Goal: Answer question/provide support

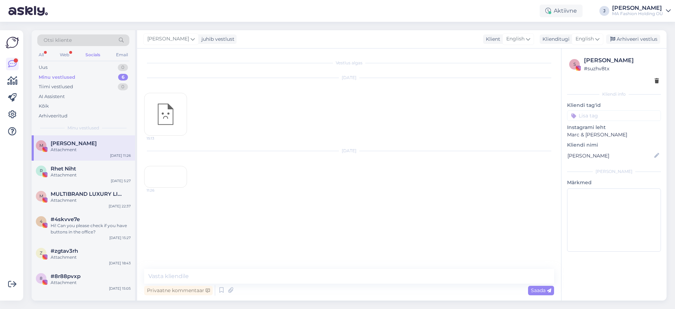
click at [76, 53] on div "All Web Socials Email" at bounding box center [83, 55] width 92 height 11
click at [71, 54] on div "All Web Socials Email" at bounding box center [83, 55] width 92 height 11
click at [68, 54] on div "Web" at bounding box center [64, 54] width 12 height 9
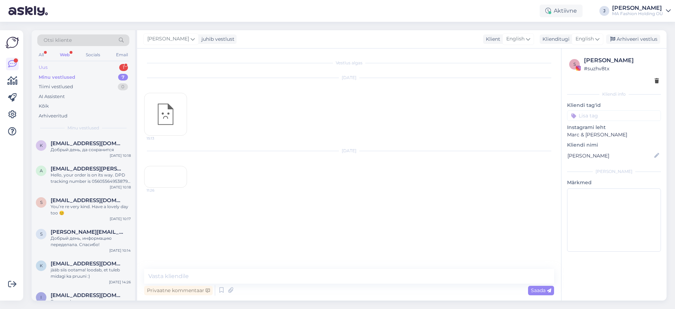
click at [73, 65] on div "Uus 1" at bounding box center [83, 68] width 92 height 10
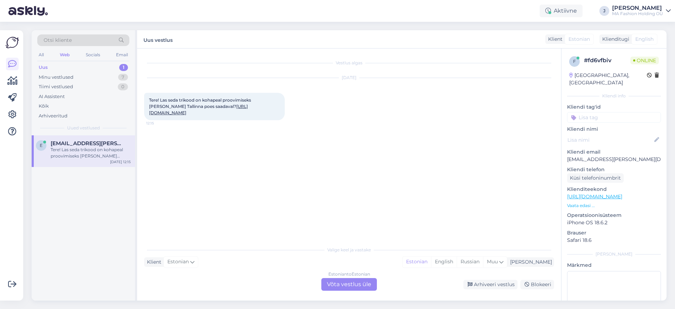
click at [335, 287] on div "Estonian to Estonian Võta vestlus üle" at bounding box center [349, 284] width 56 height 13
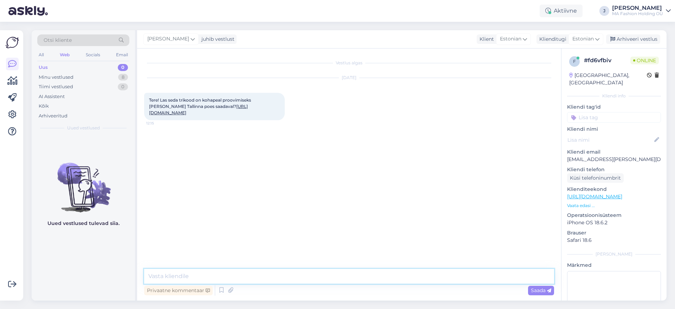
click at [328, 278] on textarea at bounding box center [349, 276] width 410 height 15
type textarea "[PERSON_NAME]"
type textarea "Tere, mis suurus teid huvitab?"
click at [248, 110] on link "[URL][DOMAIN_NAME]" at bounding box center [198, 110] width 99 height 12
click at [210, 111] on link "[URL][DOMAIN_NAME]" at bounding box center [198, 110] width 99 height 12
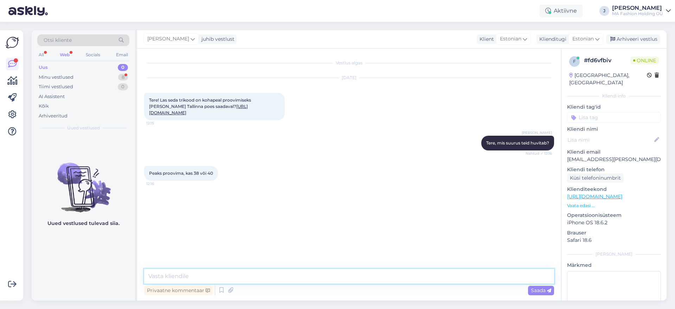
click at [187, 273] on textarea at bounding box center [349, 276] width 410 height 15
type textarea "kohe vaatan"
click at [239, 277] on textarea at bounding box center [349, 276] width 410 height 15
click at [398, 278] on textarea "Viru keskuse poes on mõlemad suurused olemas. Ülemistes ja Nautikas on ainult 4…" at bounding box center [349, 276] width 410 height 15
click at [382, 278] on textarea "Viru keskuse poes on mõlemad suurused olemas. Ülemistes ja Nautikas on ainult 4…" at bounding box center [349, 276] width 410 height 15
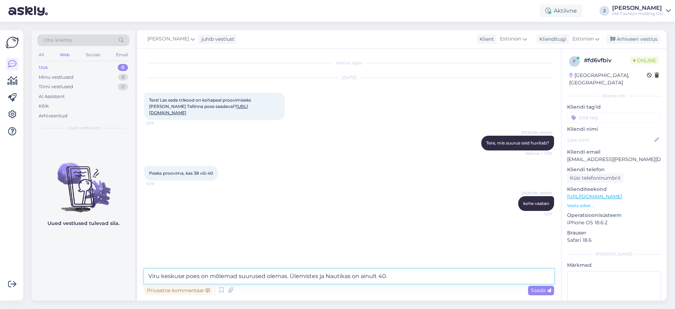
click at [384, 278] on textarea "Viru keskuse poes on mõlemad suurused olemas. Ülemistes ja Nautikas on ainult 4…" at bounding box center [349, 276] width 410 height 15
type textarea "Viru keskuse poes on mõlemad suurused olemas. Ülemistes ja Nautikas on ainult 4…"
click at [469, 282] on textarea "Viru keskuse poes on mõlemad suurused olemas. Ülemistes ja Nautikas on ainult 4…" at bounding box center [349, 276] width 410 height 15
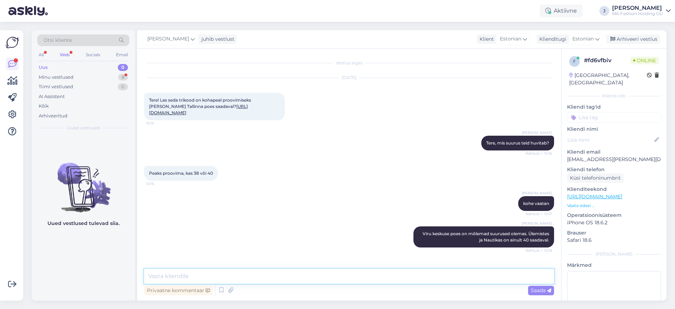
scroll to position [23, 0]
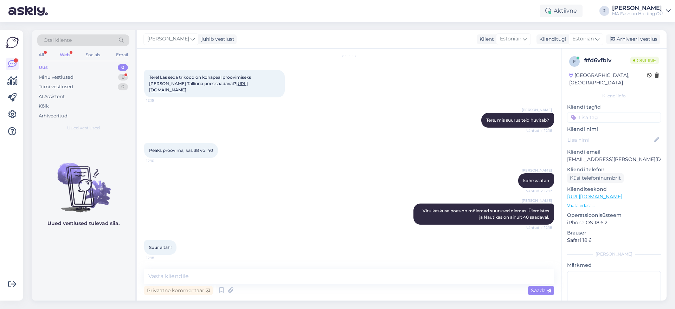
click at [185, 248] on div "Suur aitäh! 12:18" at bounding box center [349, 247] width 410 height 30
click at [481, 210] on span "Viru keskuse poes on mõlemad suurused olemas. Ülemistes ja Nautikas on ainult 4…" at bounding box center [487, 214] width 128 height 12
click at [523, 217] on span "Viru keskuse poes on mõlemad suurused olemas. Ülemistes ja Nautikas on ainult 4…" at bounding box center [487, 214] width 128 height 12
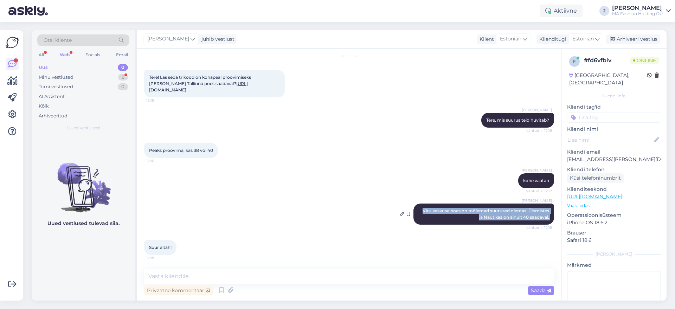
click at [514, 217] on span "Viru keskuse poes on mõlemad suurused olemas. Ülemistes ja Nautikas on ainult 4…" at bounding box center [487, 214] width 128 height 12
click at [76, 70] on div "Uus 0" at bounding box center [83, 68] width 92 height 10
click at [77, 73] on div "Minu vestlused 8" at bounding box center [83, 77] width 92 height 10
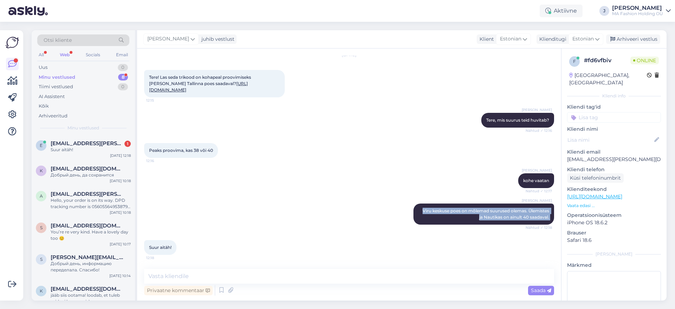
click at [78, 76] on div "Minu vestlused 8" at bounding box center [83, 77] width 92 height 10
click at [78, 140] on div "E [EMAIL_ADDRESS][PERSON_NAME][DOMAIN_NAME] 1 Suur aitäh! [DATE] 12:18" at bounding box center [83, 147] width 103 height 25
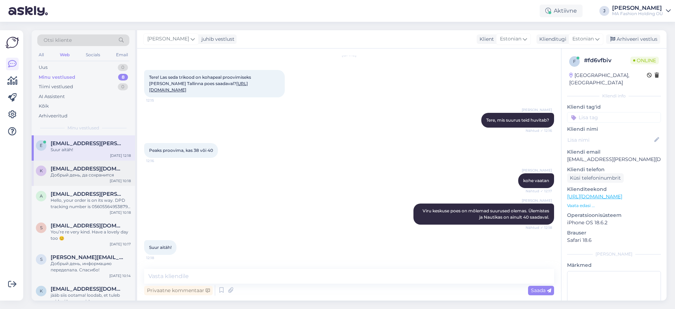
click at [80, 167] on span "[EMAIL_ADDRESS][DOMAIN_NAME]" at bounding box center [87, 169] width 73 height 6
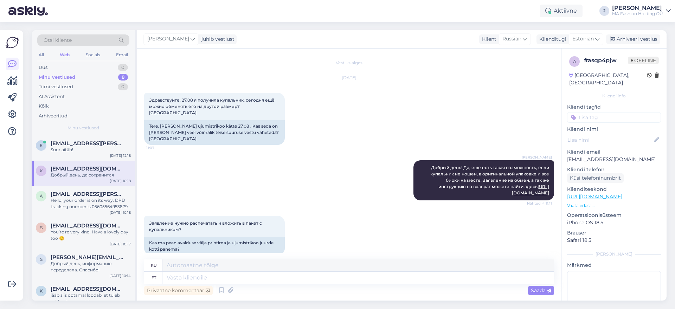
scroll to position [359, 0]
